Goal: Task Accomplishment & Management: Complete application form

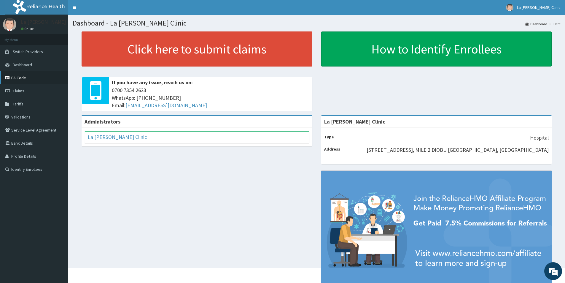
click at [31, 78] on link "PA Code" at bounding box center [34, 77] width 68 height 13
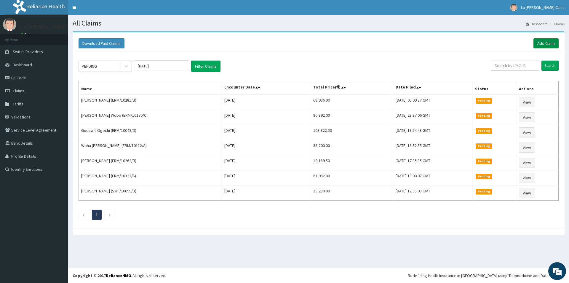
click at [548, 44] on link "Add Claim" at bounding box center [546, 43] width 25 height 10
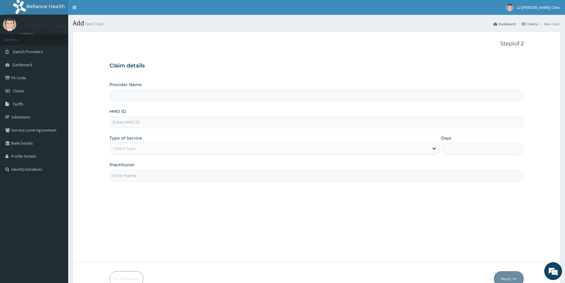
type input "La [PERSON_NAME] Clinic"
click at [146, 122] on input "HMO ID" at bounding box center [316, 122] width 414 height 12
type input "ERM/10417/A"
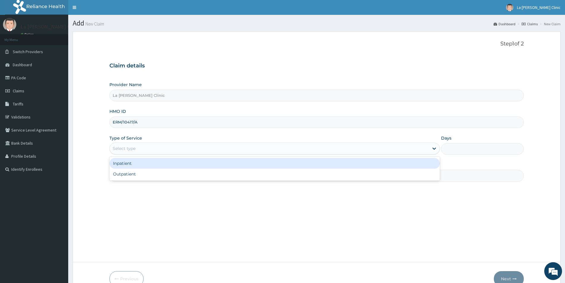
click at [145, 151] on div "Select type" at bounding box center [269, 147] width 319 height 9
click at [143, 162] on div "Inpatient" at bounding box center [274, 163] width 330 height 11
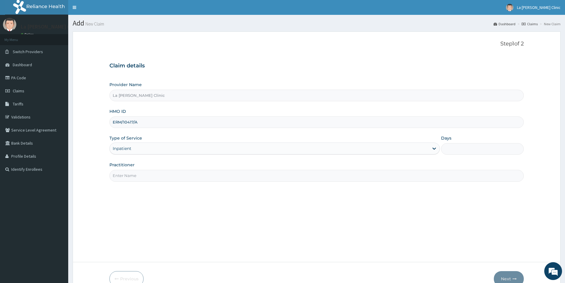
click at [451, 149] on input "Days" at bounding box center [482, 149] width 83 height 12
type input "2"
click at [145, 175] on input "Practitioner" at bounding box center [316, 176] width 414 height 12
type input "DR AMAEFULE STANLEY"
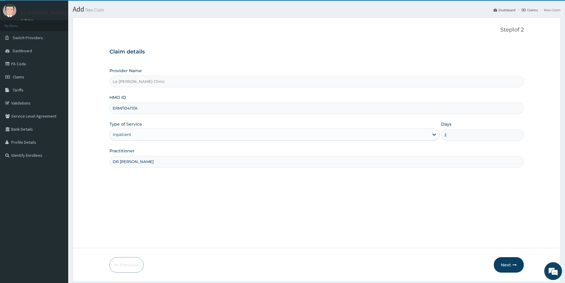
scroll to position [32, 0]
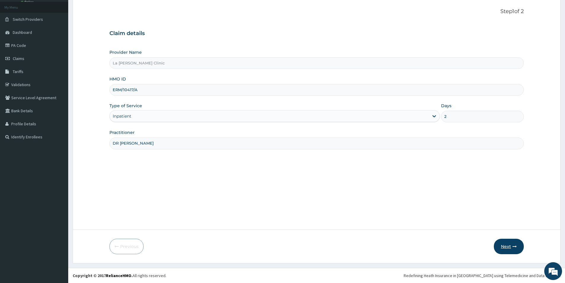
click at [503, 247] on button "Next" at bounding box center [509, 245] width 30 height 15
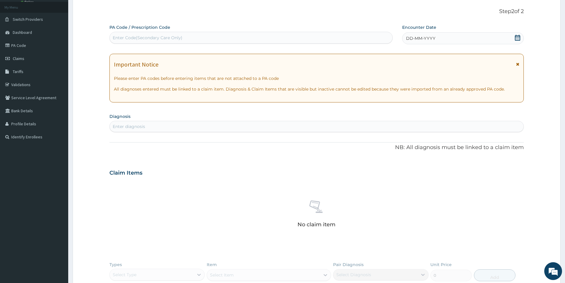
click at [240, 37] on div "Enter Code(Secondary Care Only)" at bounding box center [251, 37] width 283 height 9
paste input "PA/84E4C0"
type input "PA/84E4C0"
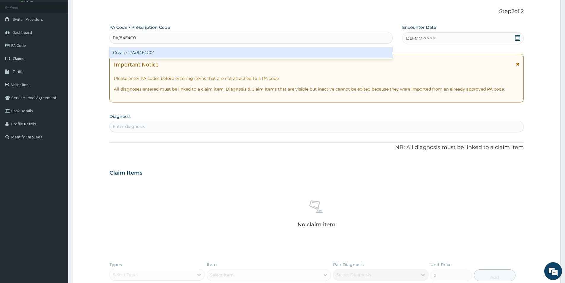
click at [215, 57] on div "Create "PA/84E4C0"" at bounding box center [250, 52] width 283 height 11
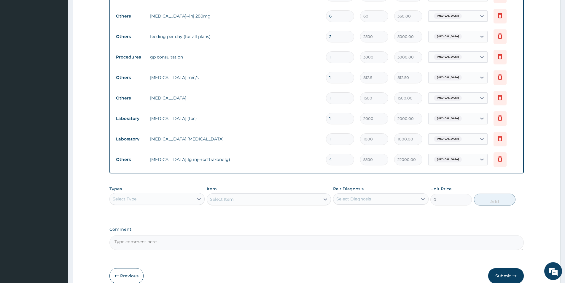
scroll to position [336, 0]
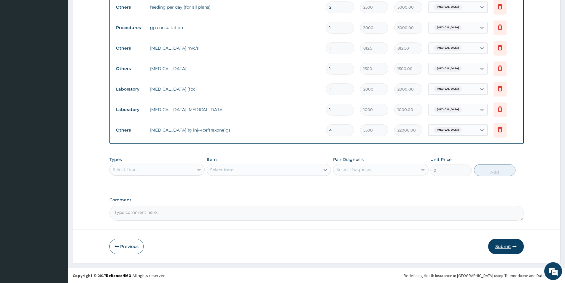
click at [504, 247] on button "Submit" at bounding box center [506, 245] width 36 height 15
